Goal: Transaction & Acquisition: Purchase product/service

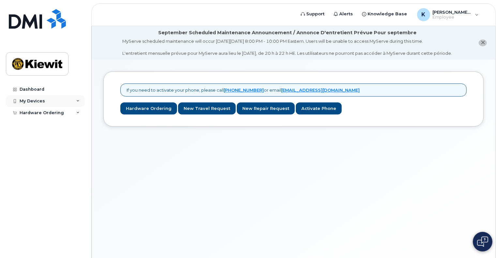
click at [66, 100] on div "My Devices" at bounding box center [45, 101] width 79 height 12
click at [77, 121] on div "Hardware Ordering" at bounding box center [45, 125] width 79 height 12
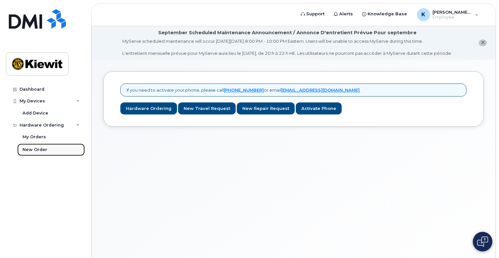
click at [45, 147] on div "New Order" at bounding box center [34, 150] width 25 height 6
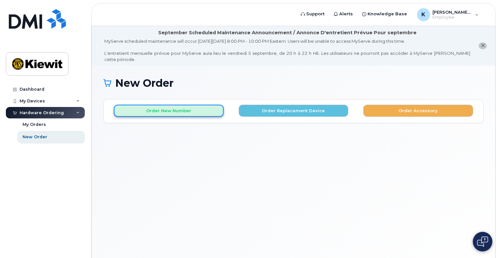
click at [194, 105] on button "Order New Number" at bounding box center [169, 111] width 110 height 12
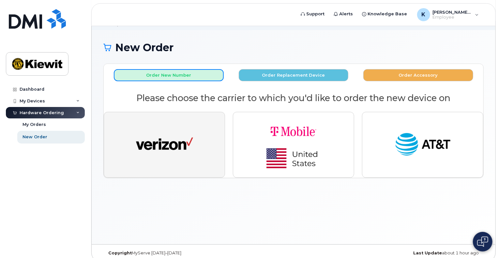
scroll to position [37, 0]
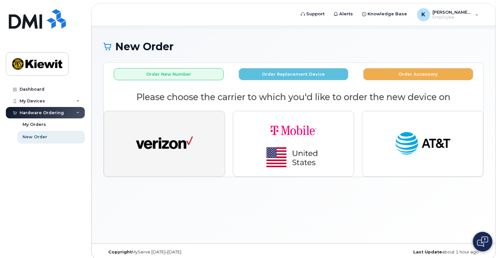
click at [166, 138] on img "button" at bounding box center [164, 143] width 57 height 29
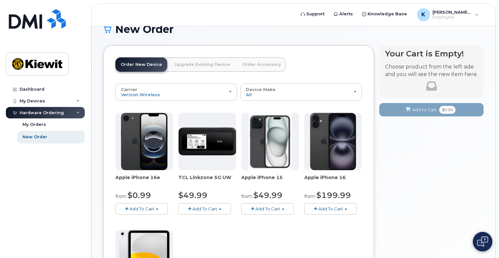
scroll to position [69, 0]
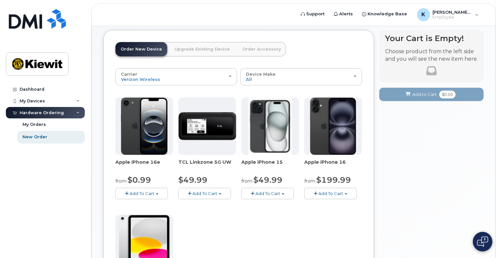
click at [148, 191] on span "Add To Cart" at bounding box center [141, 193] width 25 height 5
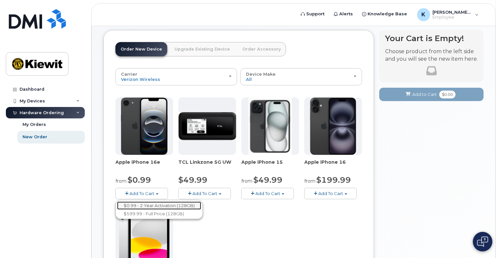
click at [149, 202] on link "$0.99 - 2 Year Activation (128GB)" at bounding box center [159, 206] width 84 height 8
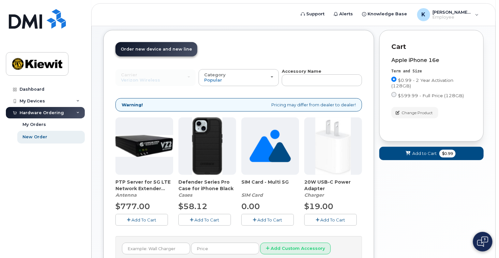
click at [202, 217] on span "Add To Cart" at bounding box center [207, 219] width 25 height 5
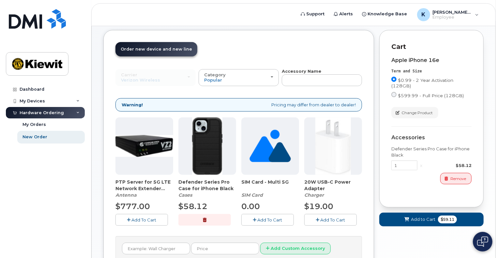
click at [319, 218] on icon "button" at bounding box center [318, 220] width 4 height 4
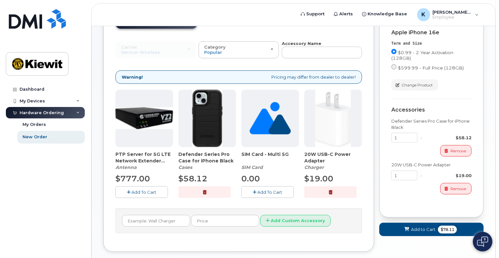
scroll to position [126, 0]
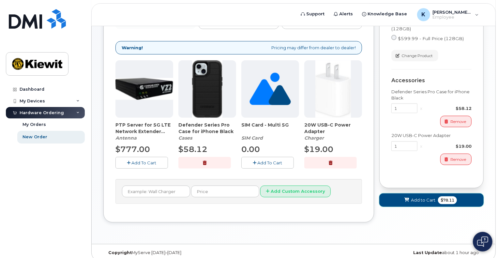
click at [409, 198] on icon at bounding box center [406, 200] width 5 height 4
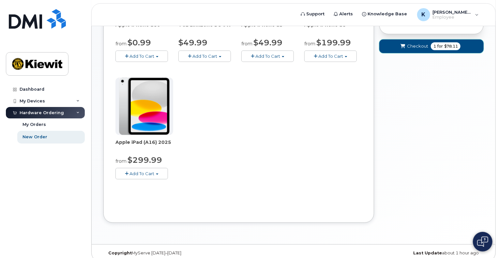
click at [405, 44] on icon "submit" at bounding box center [403, 46] width 5 height 4
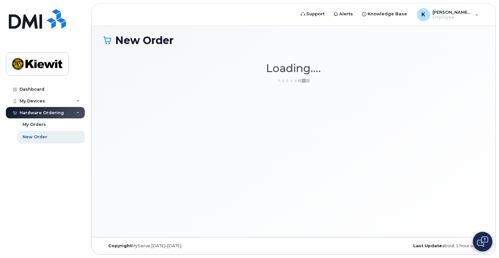
scroll to position [37, 0]
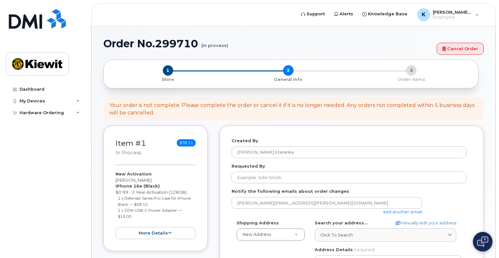
select select
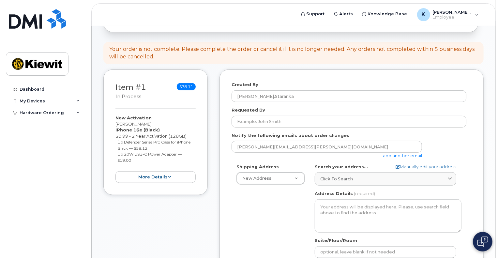
scroll to position [98, 0]
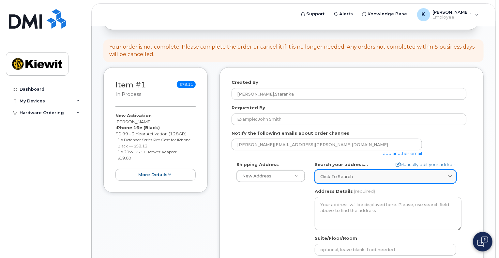
click at [360, 170] on link "Click to search" at bounding box center [386, 176] width 142 height 13
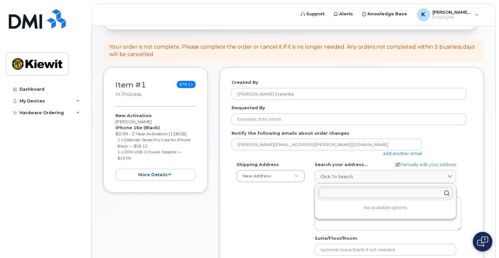
click at [231, 144] on div "Created By Kaitlyn.Staranka Requested By Notify the following emails about orde…" at bounding box center [351, 203] width 264 height 273
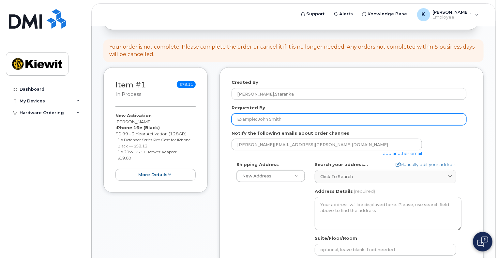
drag, startPoint x: 239, startPoint y: 113, endPoint x: 278, endPoint y: 117, distance: 38.6
click at [239, 113] on input "Requested By" at bounding box center [348, 119] width 235 height 12
type input "Kaitlyn Staranka"
type input "52 Brentwood Drive"
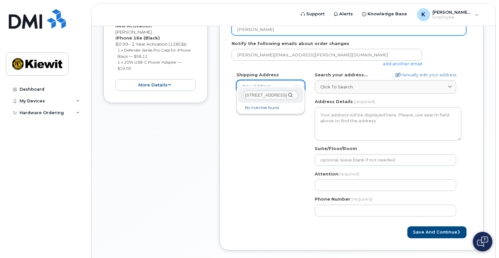
scroll to position [150, 0]
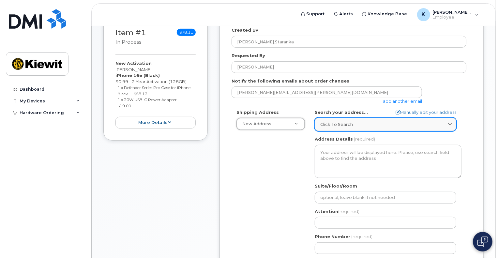
click at [334, 121] on span "Click to search" at bounding box center [336, 124] width 33 height 6
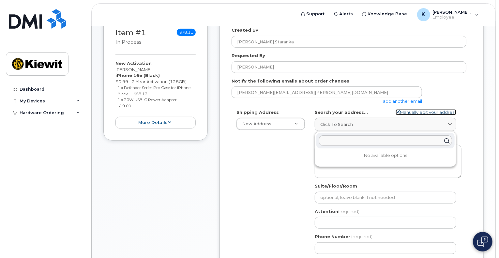
click at [442, 109] on link "Manually edit your address" at bounding box center [426, 112] width 61 height 6
select select
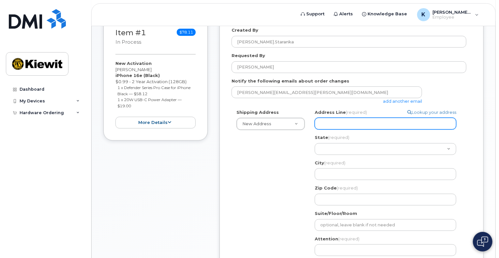
click at [391, 118] on input "Address Line (required)" at bounding box center [386, 124] width 142 height 12
select select
type input "2"
select select
type input "23"
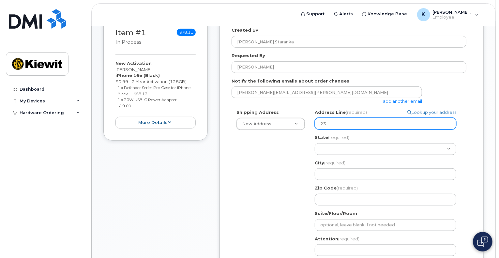
select select
type input "235 Nassau Ave"
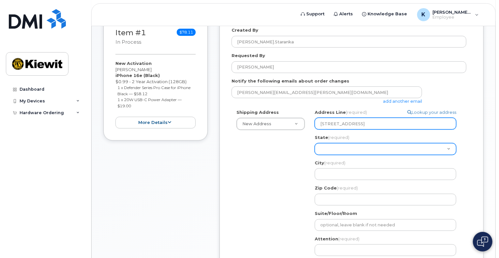
select select "NY"
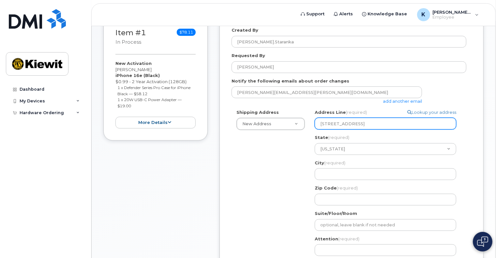
type input "BROOKLYN"
type input "11222"
type input "9738186528"
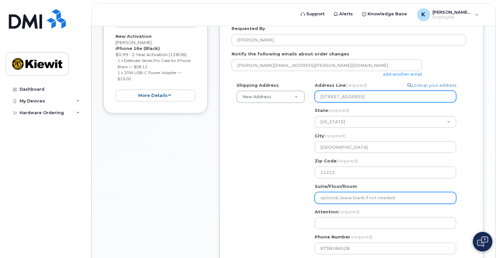
scroll to position [215, 0]
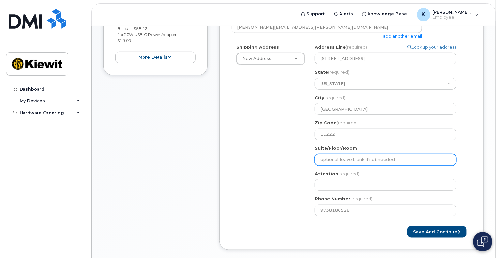
click at [374, 157] on input "Suite/Floor/Room" at bounding box center [386, 160] width 142 height 12
select select
type input "A"
select select
type input "Ap"
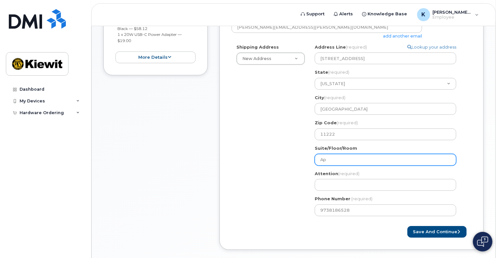
select select
type input "Apt"
select select
type input "Apt 2"
select select
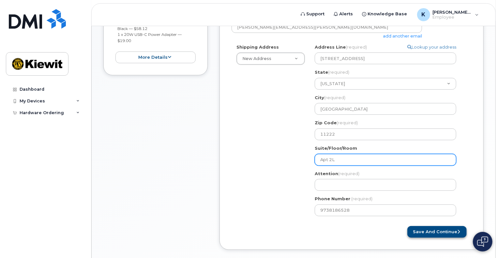
type input "Apt 2L"
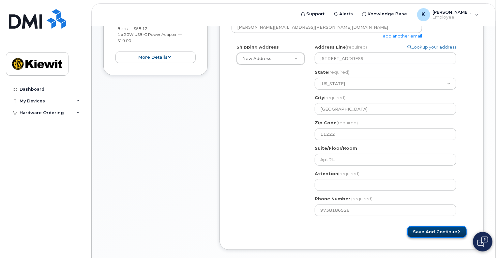
click at [440, 226] on button "Save and Continue" at bounding box center [436, 232] width 59 height 12
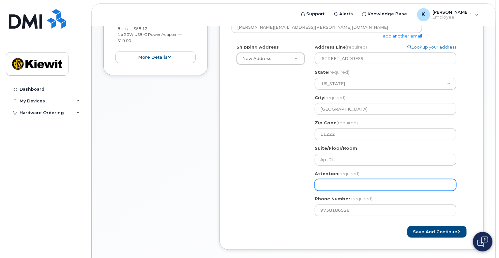
click at [374, 179] on input "Attention (required)" at bounding box center [386, 185] width 142 height 12
type input "[PERSON_NAME]"
select select
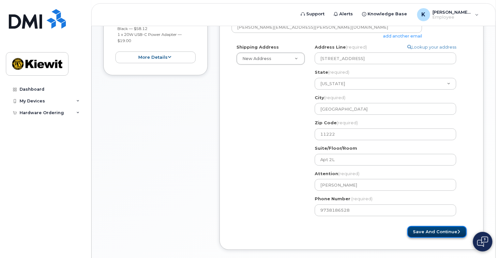
click at [430, 229] on button "Save and Continue" at bounding box center [436, 232] width 59 height 12
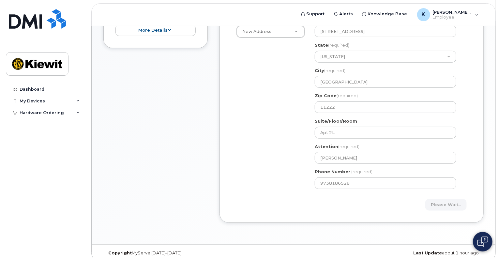
scroll to position [243, 0]
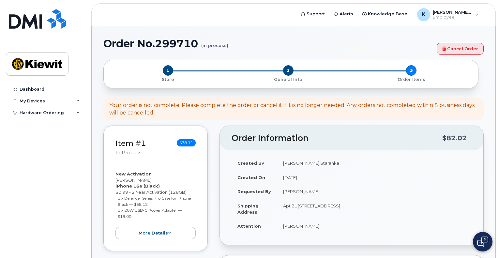
select select
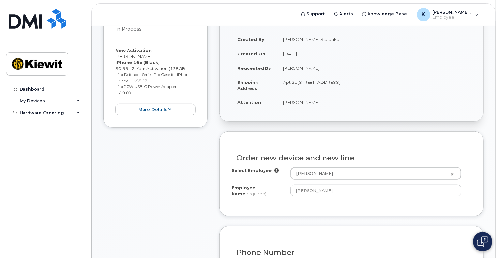
scroll to position [293, 0]
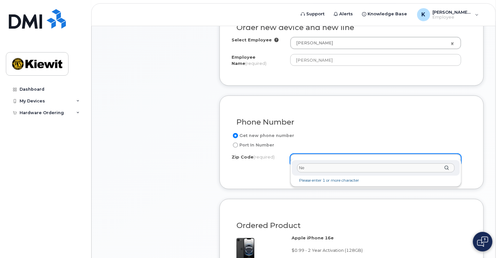
type input "N"
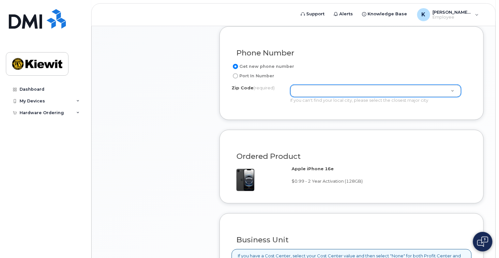
scroll to position [327, 0]
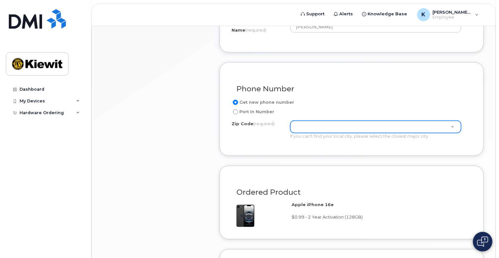
click at [325, 126] on div "Zip Code (required)" at bounding box center [375, 127] width 171 height 12
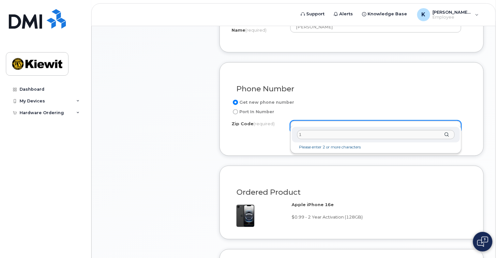
type input "11222"
click at [326, 133] on input "Zip Code (required)" at bounding box center [375, 134] width 157 height 9
type input "10018"
type input "10018 (New York, NY)"
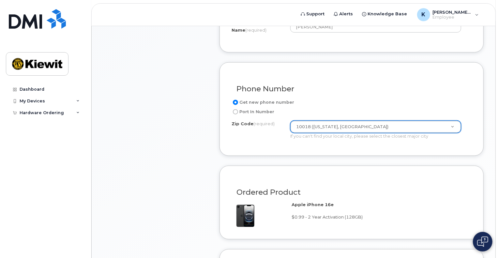
click at [160, 126] on div "Item #1 in process $78.11 New Activation Kaitlyn Staranka iPhone 16e (Black) $0…" at bounding box center [155, 141] width 104 height 607
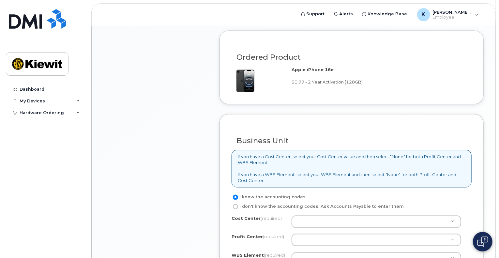
scroll to position [522, 0]
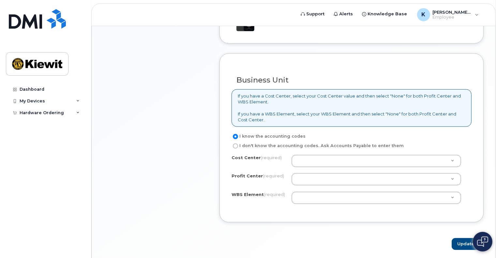
click at [327, 142] on label "I don't know the accounting codes. Ask Accounts Payable to enter them" at bounding box center [317, 146] width 172 height 8
click at [238, 143] on input "I don't know the accounting codes. Ask Accounts Payable to enter them" at bounding box center [235, 145] width 5 height 5
radio input "true"
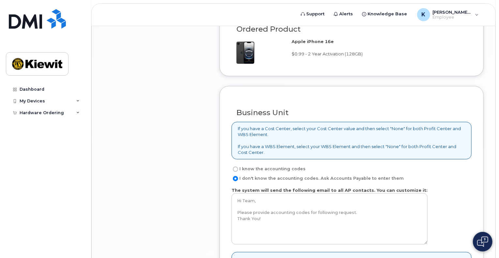
scroll to position [597, 0]
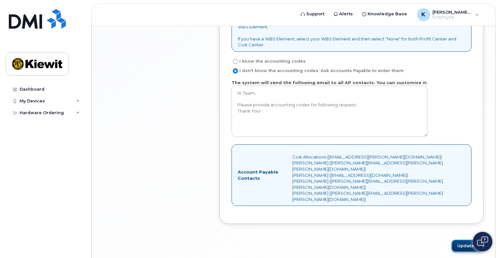
click at [466, 240] on button "Update" at bounding box center [468, 246] width 32 height 12
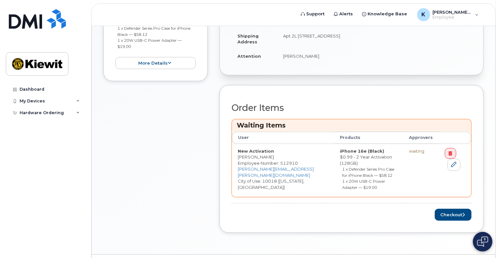
scroll to position [241, 0]
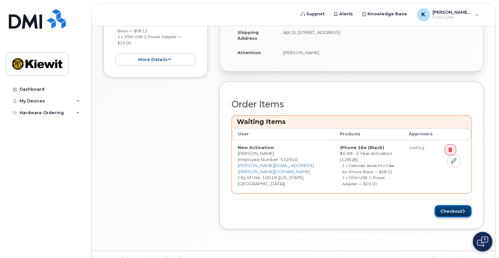
click at [453, 205] on button "Checkout" at bounding box center [453, 211] width 37 height 12
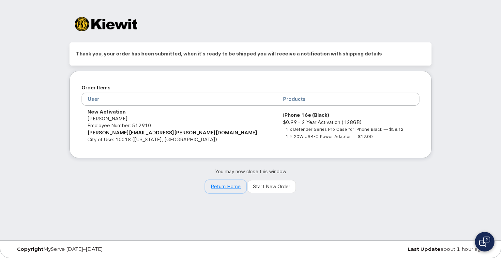
click at [232, 187] on link "Return Home" at bounding box center [225, 186] width 41 height 13
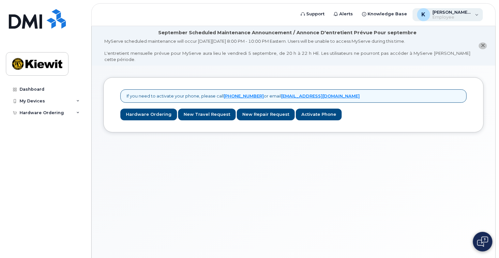
click at [470, 13] on span "[PERSON_NAME].Staranka" at bounding box center [452, 11] width 39 height 5
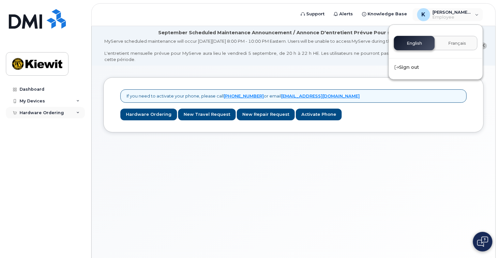
click at [34, 108] on div "Hardware Ordering" at bounding box center [45, 113] width 79 height 12
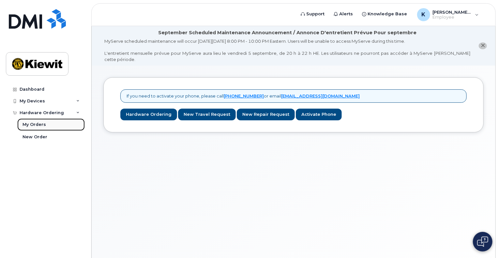
click at [36, 126] on div "My Orders" at bounding box center [33, 125] width 23 height 6
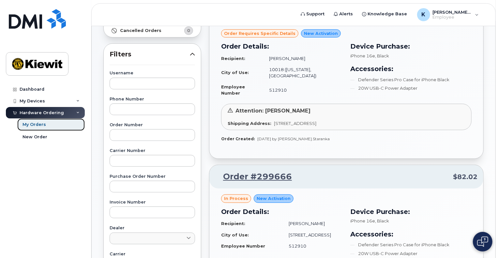
scroll to position [130, 0]
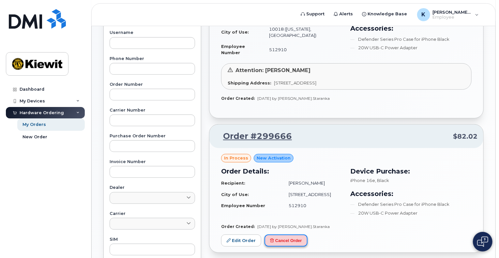
click at [280, 238] on button "Cancel Order" at bounding box center [285, 240] width 43 height 12
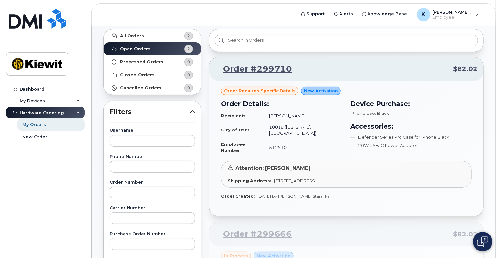
scroll to position [0, 0]
